Goal: Task Accomplishment & Management: Manage account settings

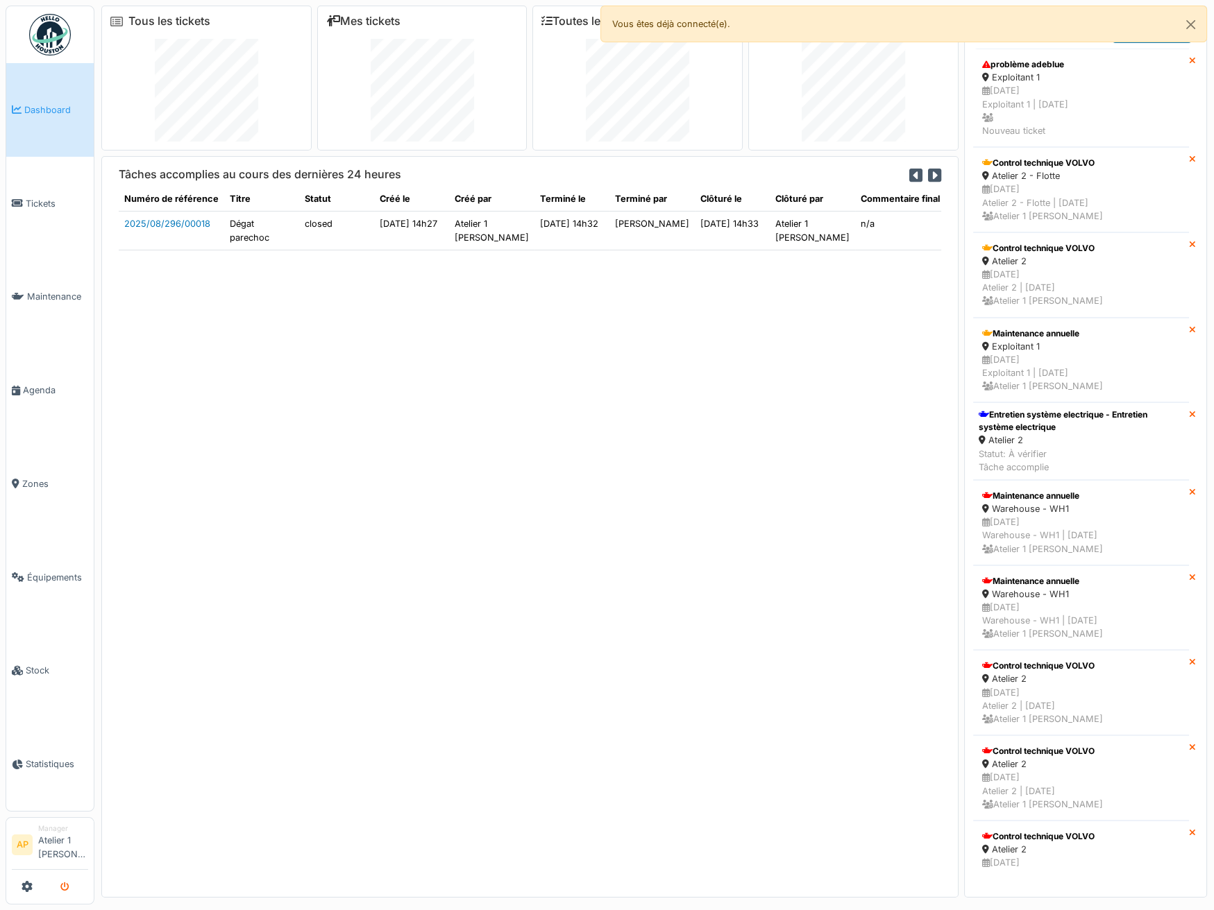
click at [69, 890] on icon "submit" at bounding box center [64, 887] width 9 height 9
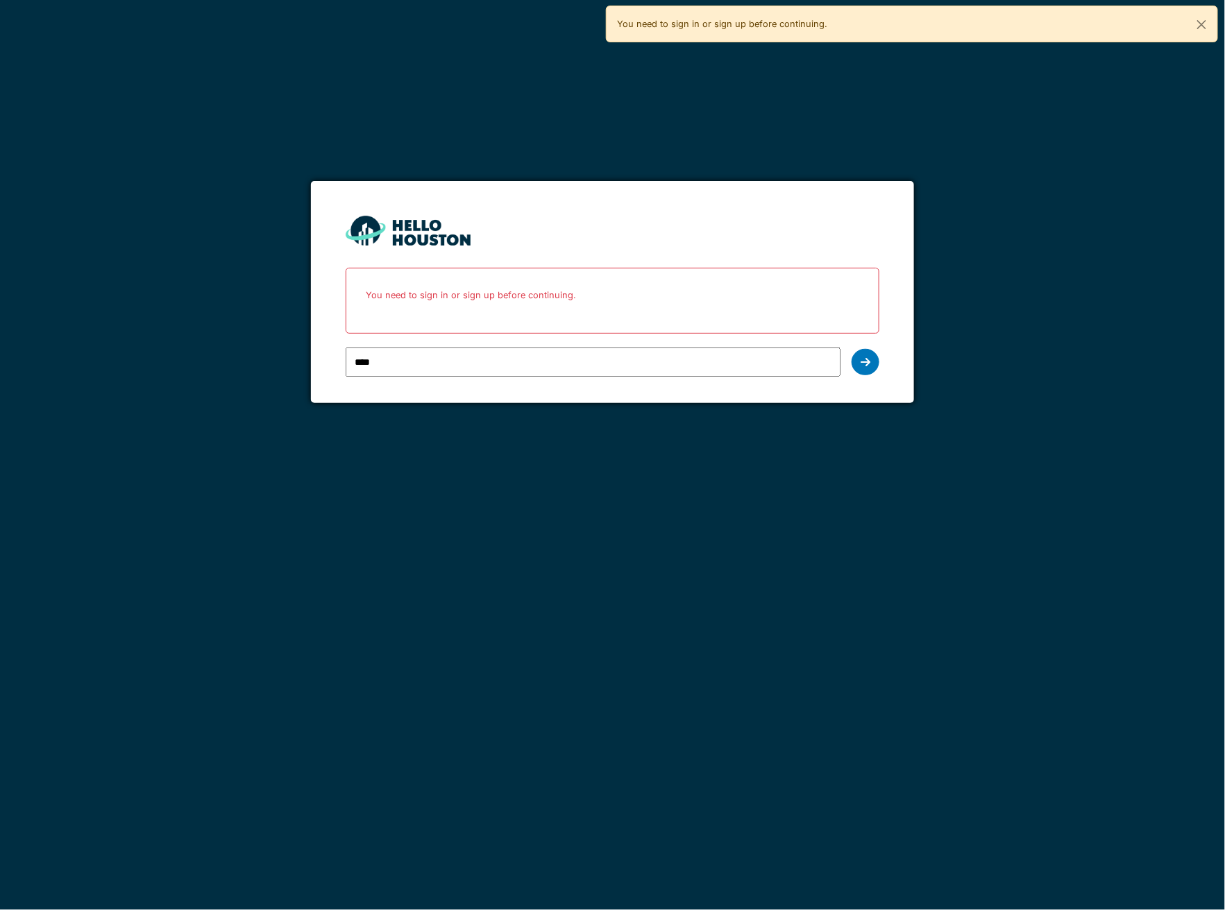
type input "**********"
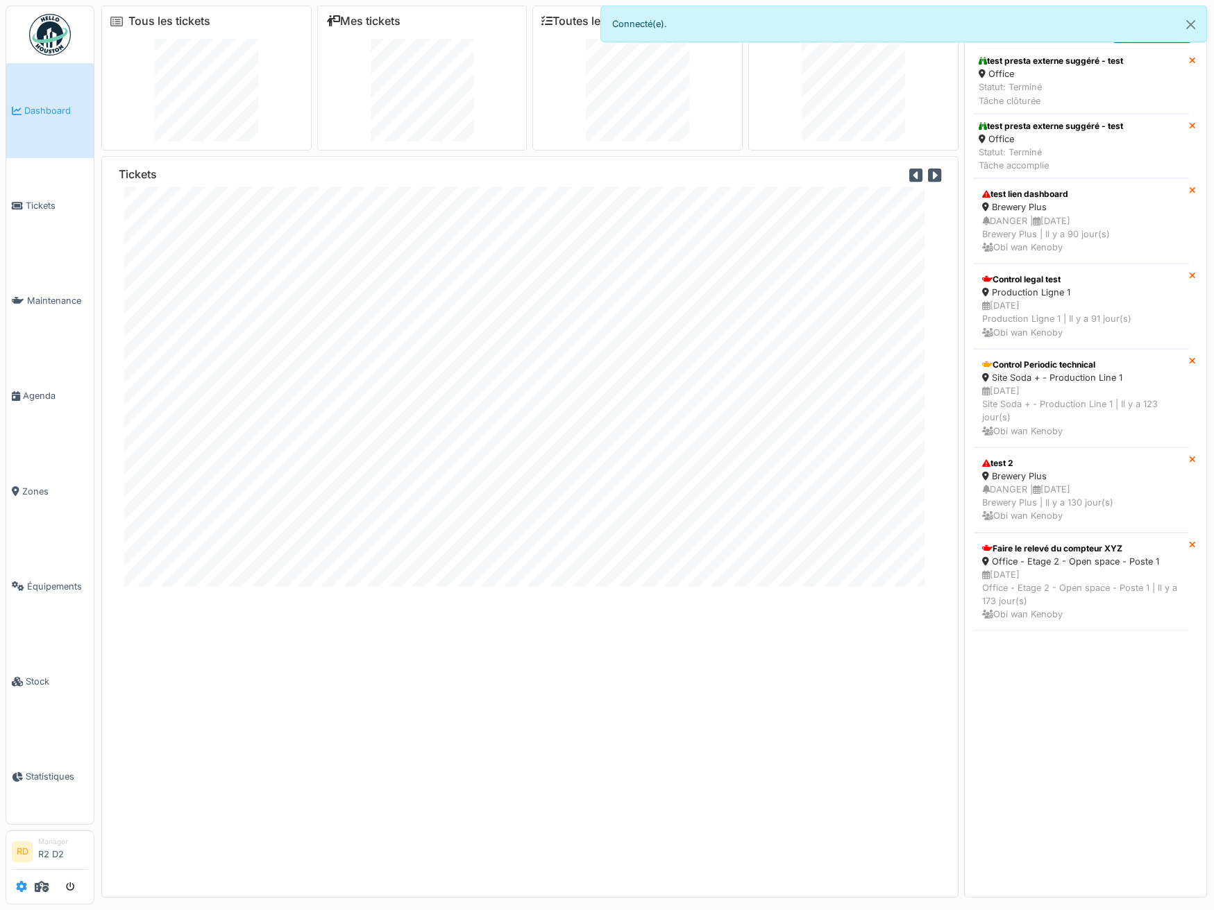
click at [22, 883] on icon at bounding box center [21, 886] width 11 height 11
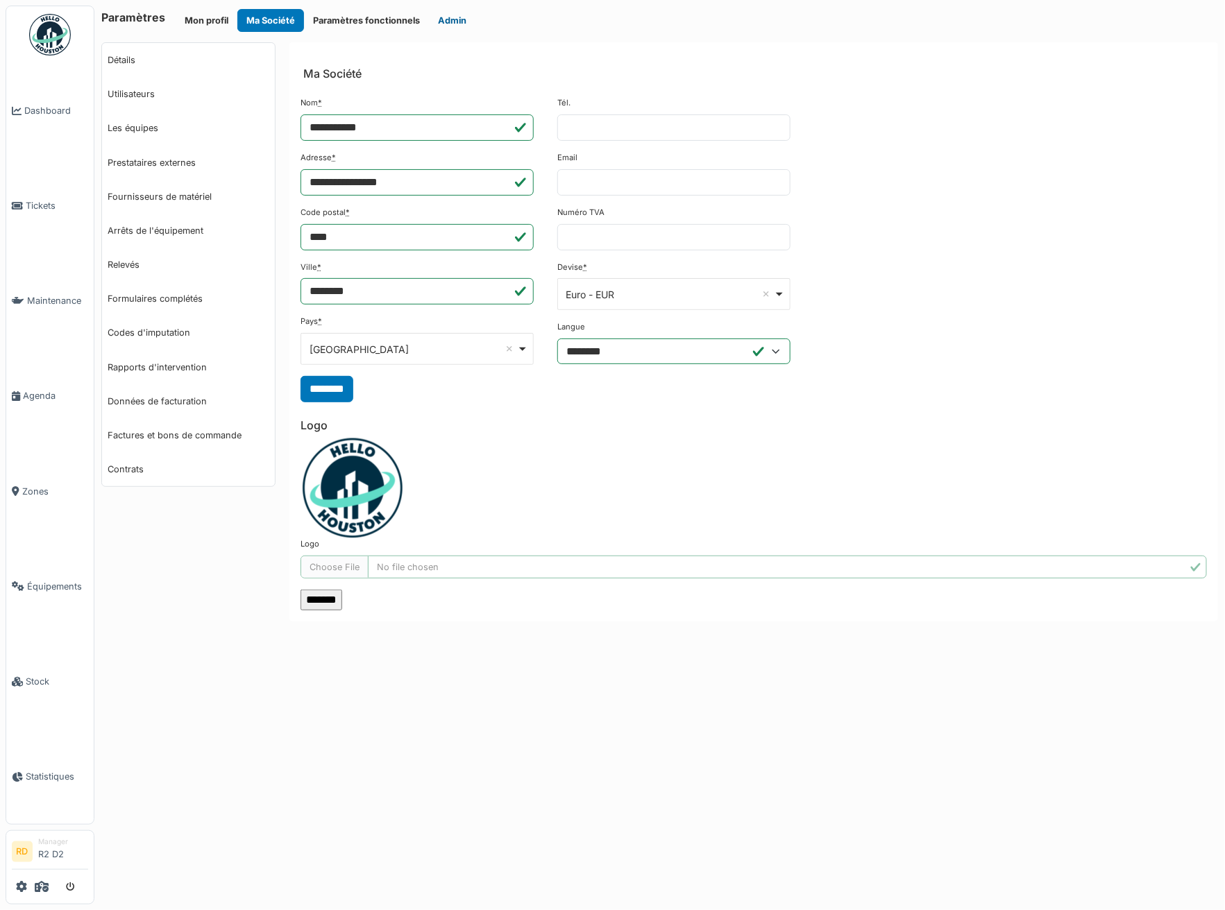
click at [464, 20] on button "Admin" at bounding box center [452, 20] width 46 height 23
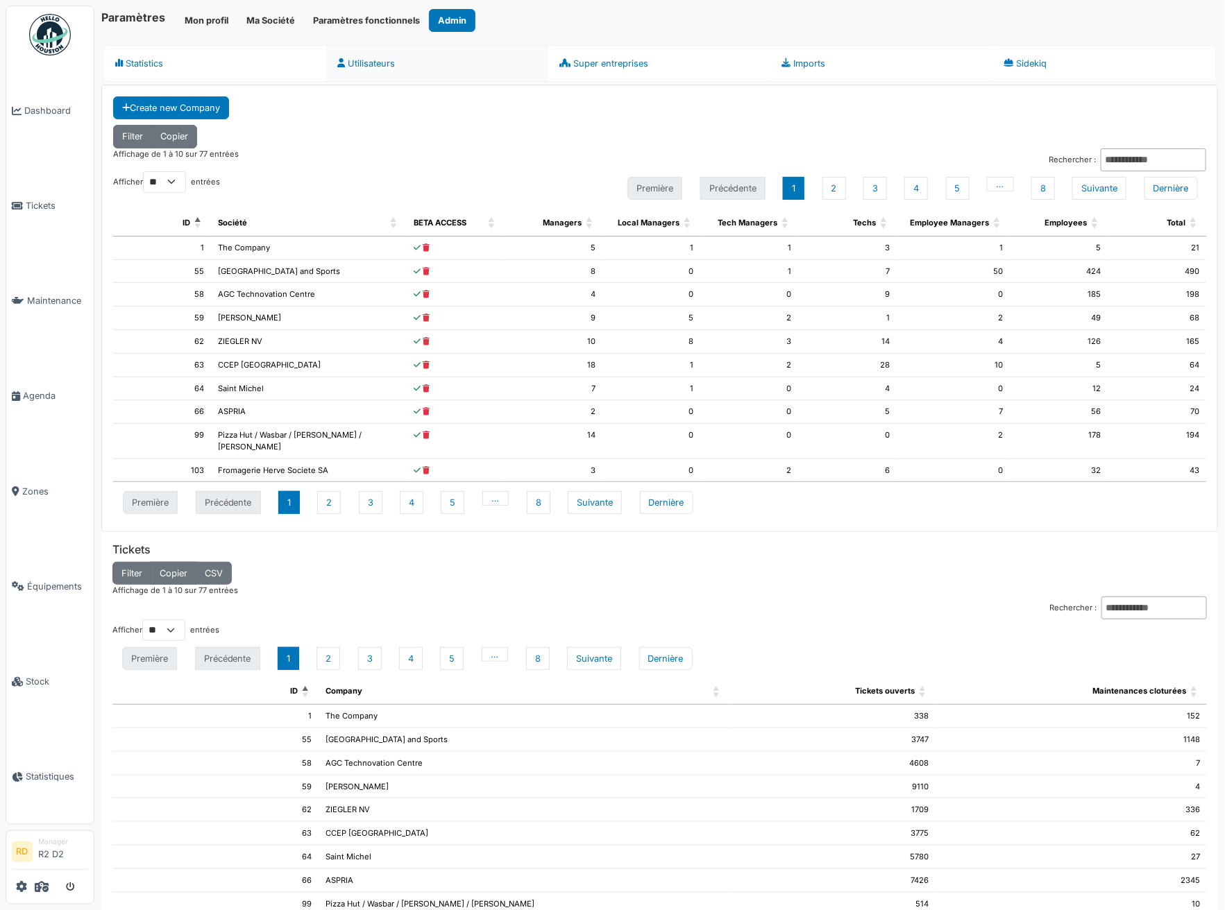
click at [343, 70] on link "Utilisateurs" at bounding box center [437, 63] width 222 height 37
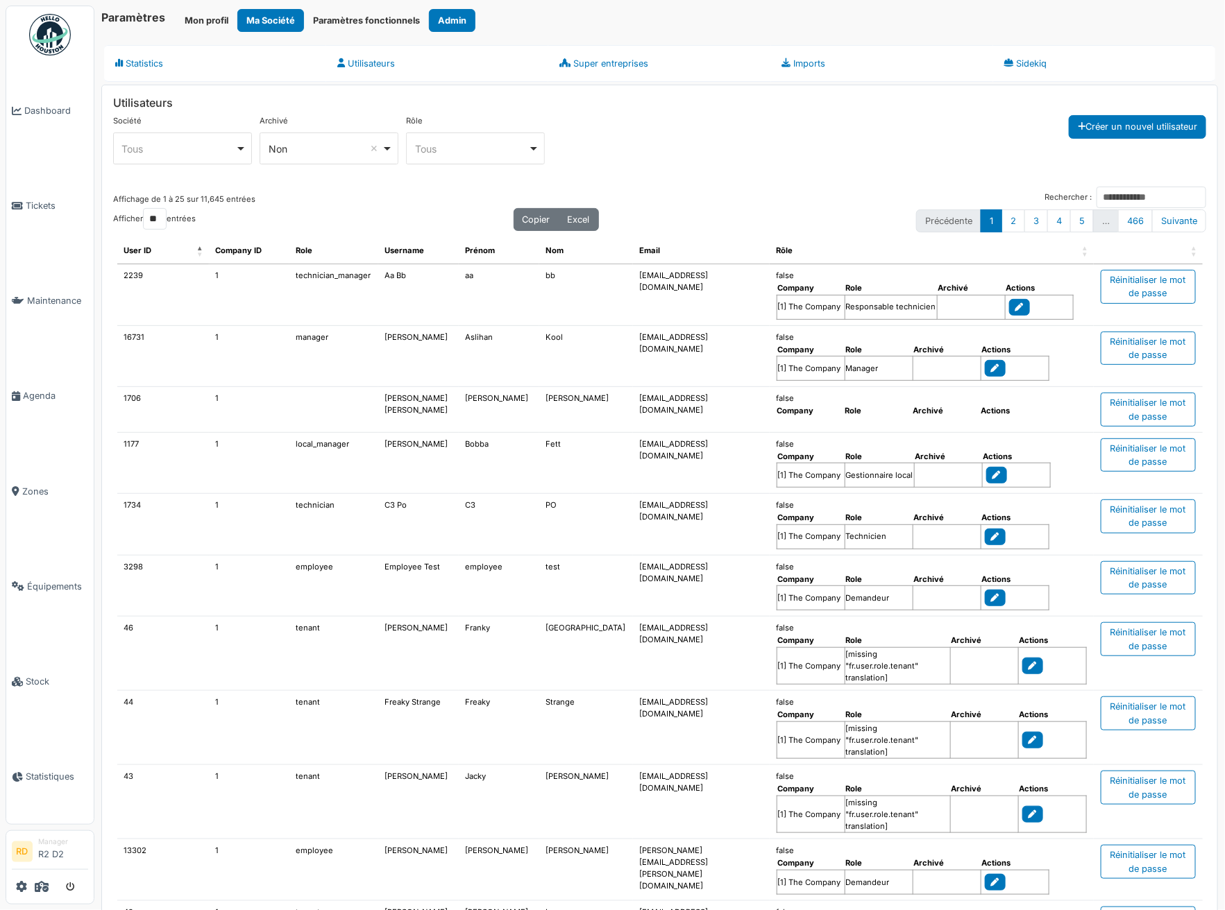
click at [332, 151] on div "Non Remove item" at bounding box center [325, 149] width 113 height 15
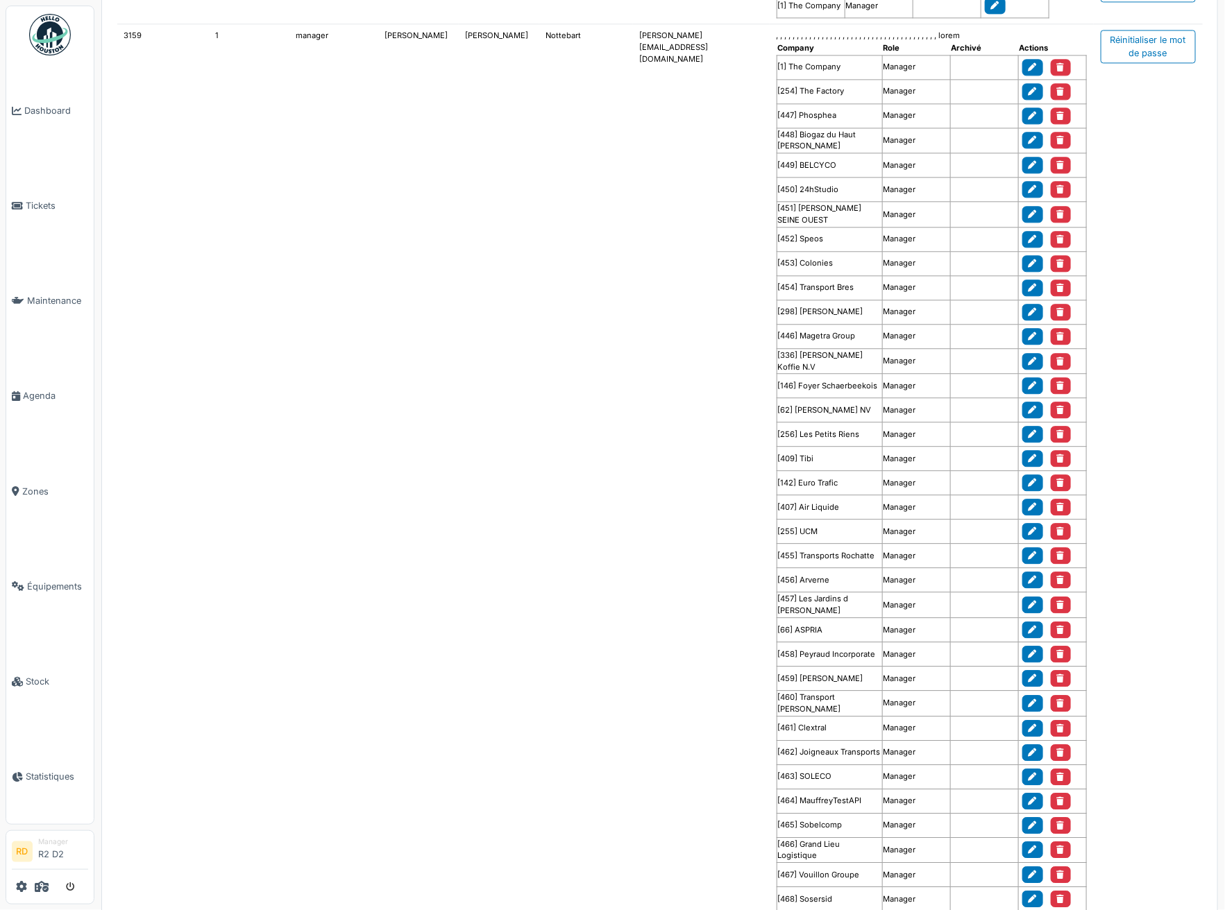
scroll to position [987, 0]
